Goal: Check status: Check status

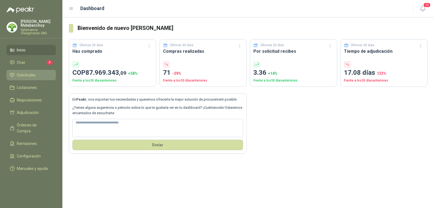
click at [29, 77] on span "Solicitudes" at bounding box center [26, 75] width 19 height 6
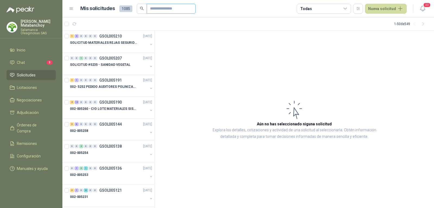
click at [159, 8] on input "text" at bounding box center [169, 8] width 38 height 9
type input "*****"
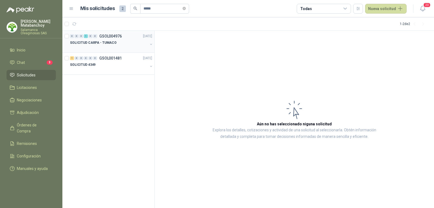
click at [118, 40] on div "SOLICITUD CARPA - TUMACO" at bounding box center [109, 42] width 78 height 7
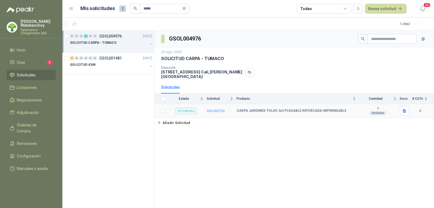
click at [217, 109] on b "SOL052722" at bounding box center [216, 111] width 18 height 4
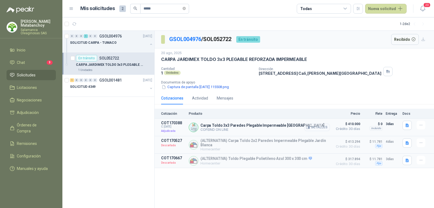
click at [311, 128] on button "Detalles" at bounding box center [318, 127] width 26 height 7
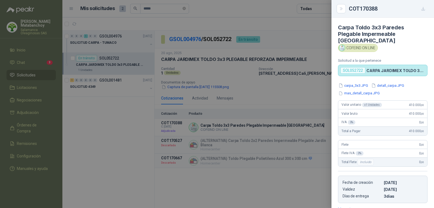
click at [298, 98] on div at bounding box center [217, 104] width 434 height 208
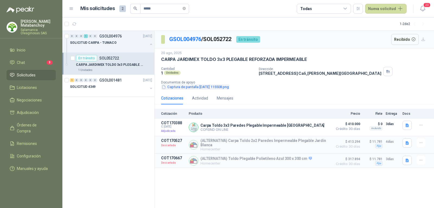
click at [202, 84] on button "Captura de pantalla [DATE] 115508.png" at bounding box center [195, 87] width 68 height 6
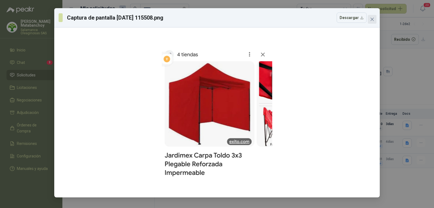
click at [372, 20] on icon "close" at bounding box center [372, 19] width 3 height 3
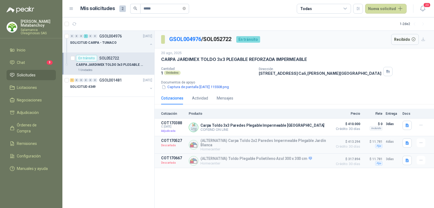
click at [393, 90] on div "[DATE] CARPA JARDIMEX TOLDO 3x3 PLEGABLE REFORZADA IMPERMEABLE Cantidad 1 Unida…" at bounding box center [295, 70] width 280 height 44
click at [25, 62] on li "Chat 3" at bounding box center [31, 62] width 43 height 6
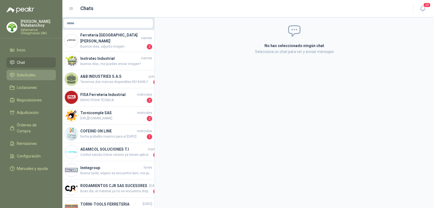
click at [27, 78] on span "Solicitudes" at bounding box center [26, 75] width 19 height 6
